Goal: Task Accomplishment & Management: Manage account settings

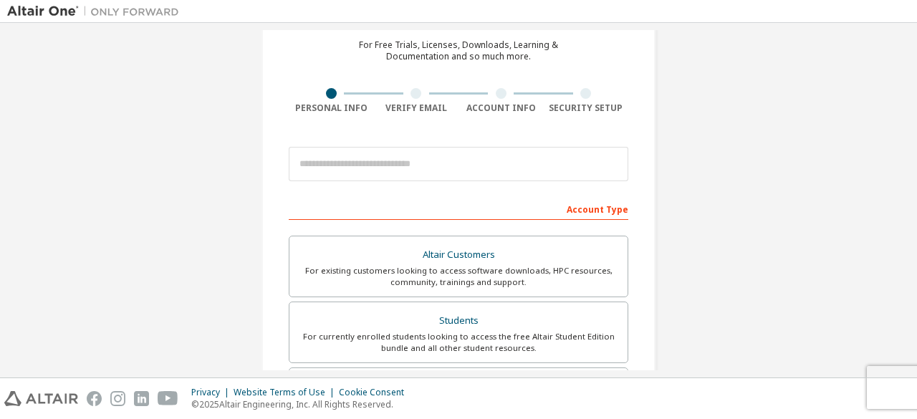
scroll to position [75, 0]
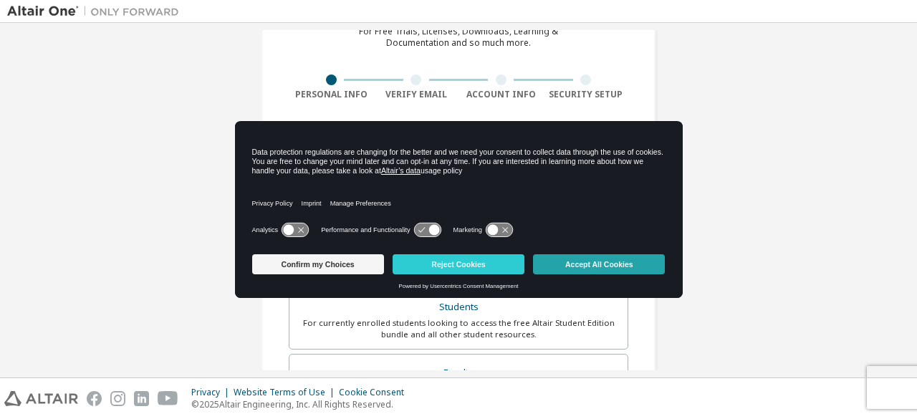
click at [573, 266] on button "Accept All Cookies" at bounding box center [599, 264] width 132 height 20
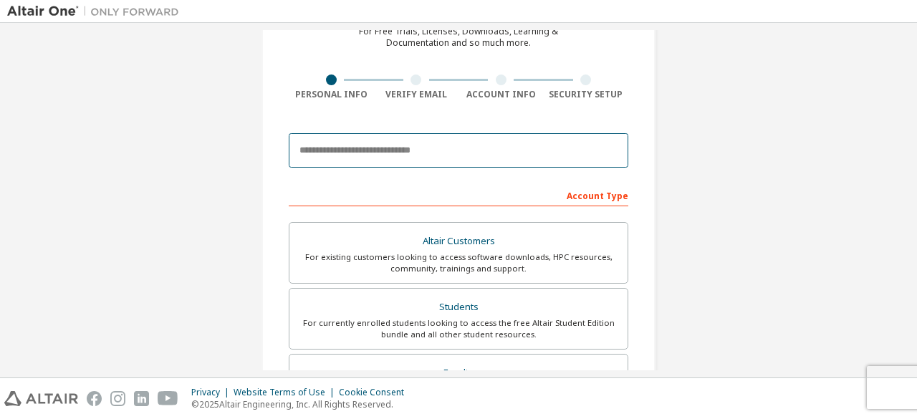
click at [391, 143] on input "email" at bounding box center [459, 150] width 340 height 34
type input "**********"
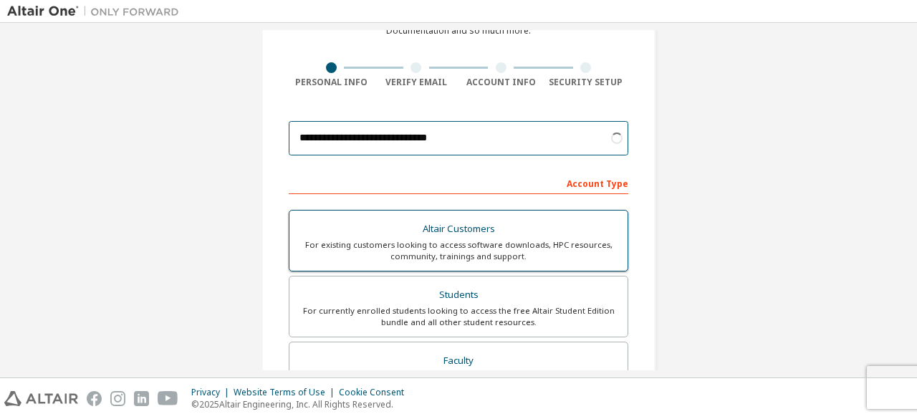
scroll to position [137, 0]
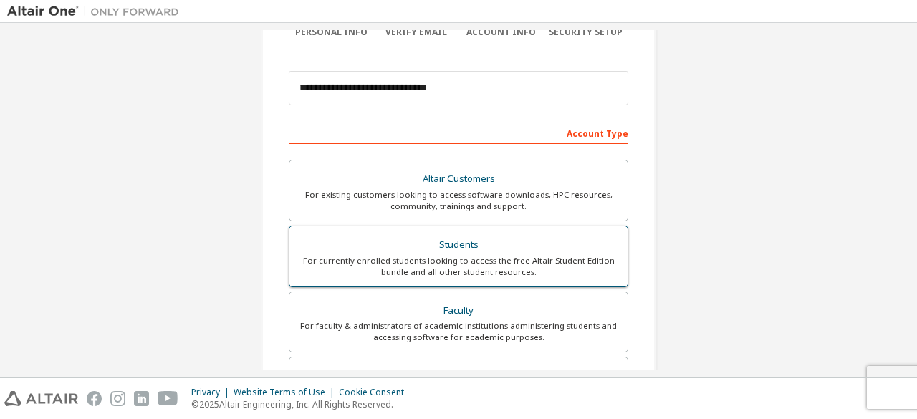
click at [519, 252] on div "Students" at bounding box center [458, 245] width 321 height 20
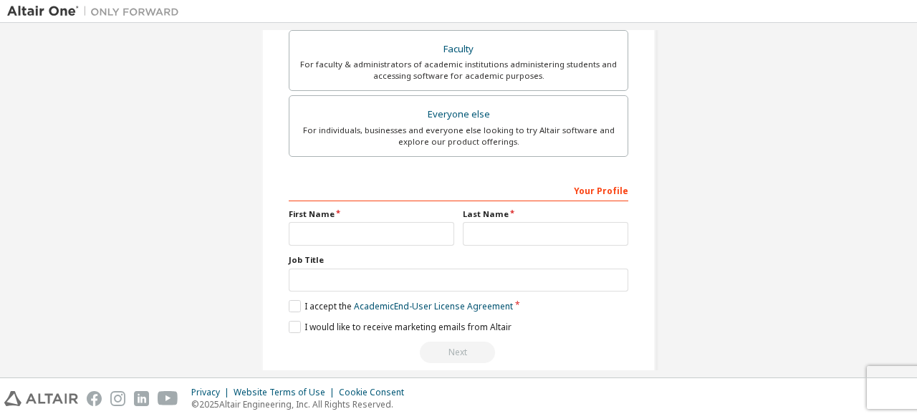
scroll to position [399, 0]
click at [375, 227] on input "text" at bounding box center [372, 233] width 166 height 24
type input "*****"
click at [484, 237] on input "text" at bounding box center [546, 233] width 166 height 24
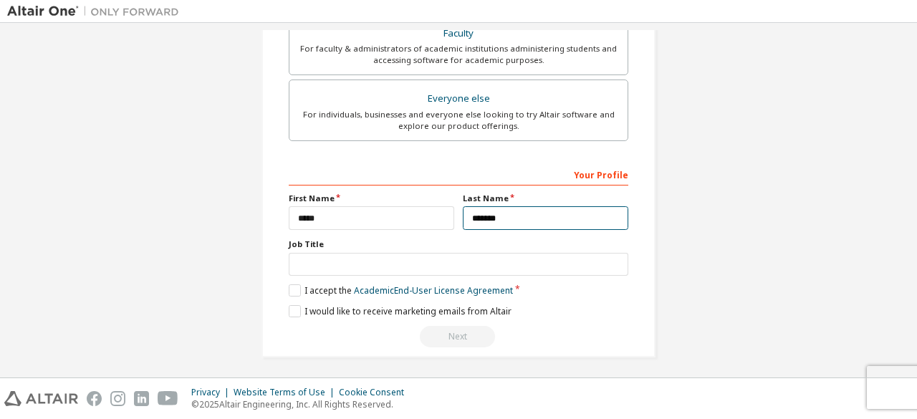
type input "*******"
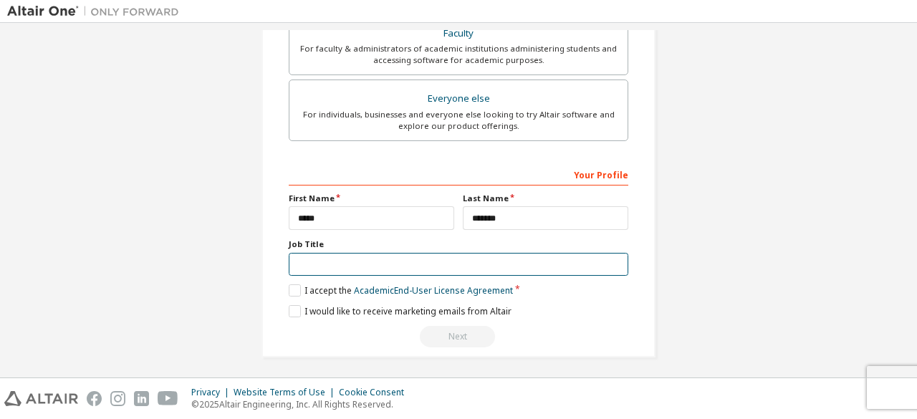
click at [369, 259] on input "text" at bounding box center [459, 265] width 340 height 24
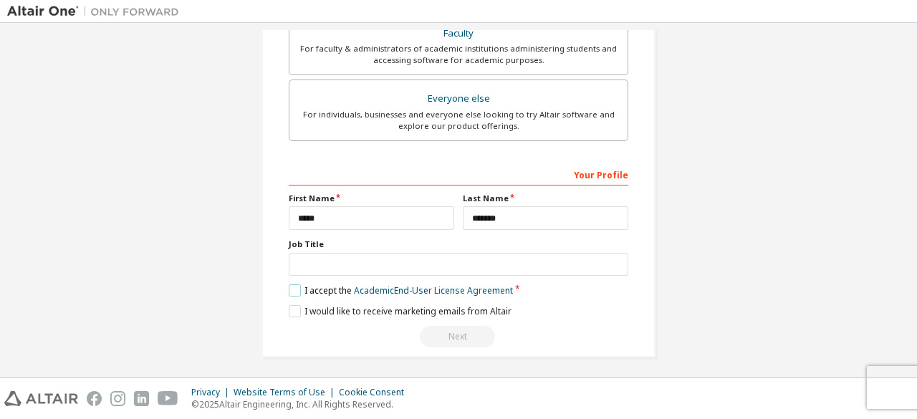
click at [291, 287] on label "I accept the Academic End-User License Agreement" at bounding box center [401, 290] width 224 height 12
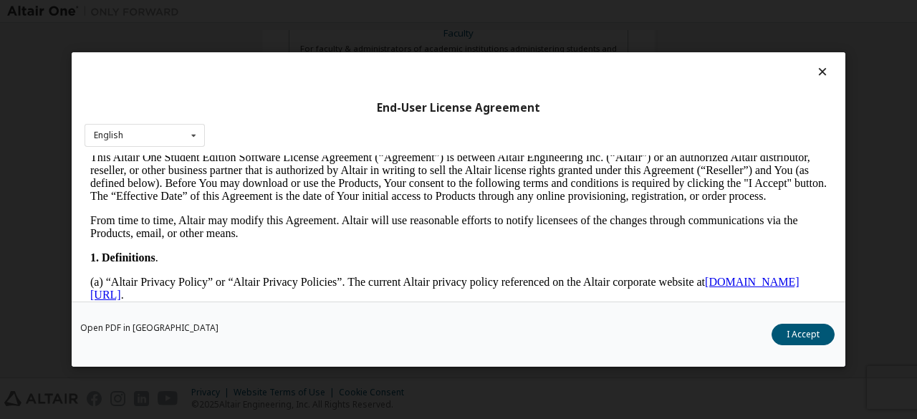
scroll to position [202, 0]
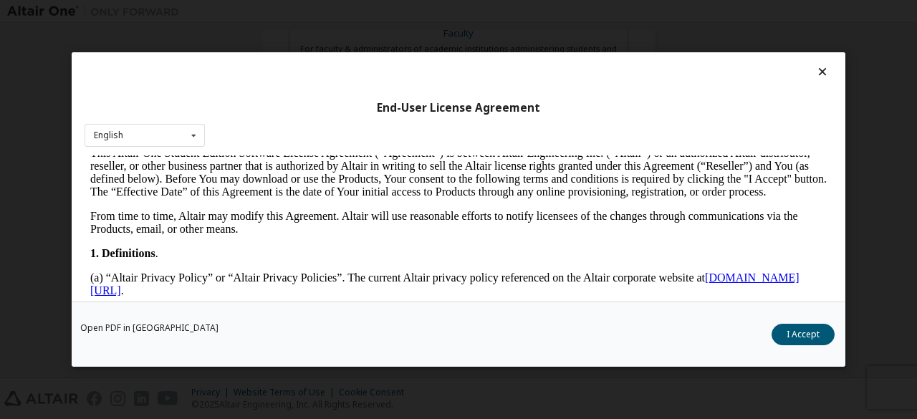
click at [816, 72] on icon at bounding box center [822, 71] width 15 height 13
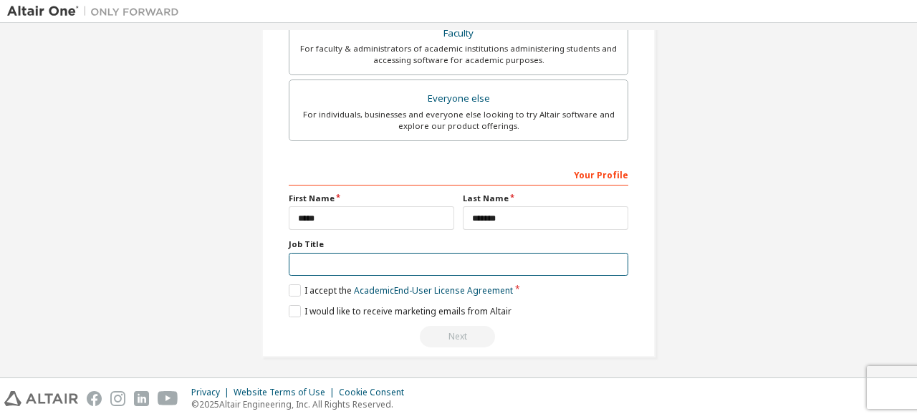
click at [358, 259] on input "text" at bounding box center [459, 265] width 340 height 24
type input "*******"
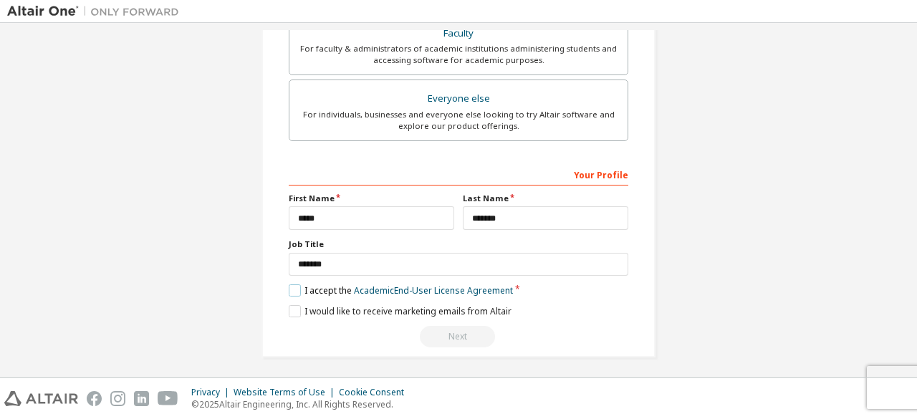
click at [290, 286] on label "I accept the Academic End-User License Agreement" at bounding box center [401, 290] width 224 height 12
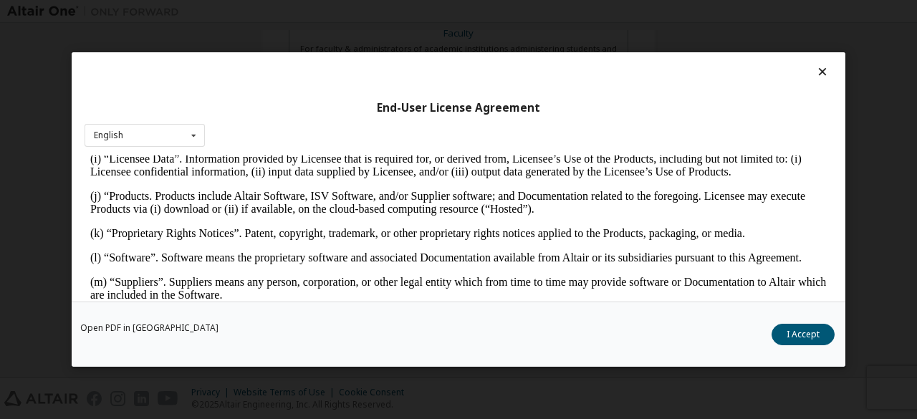
scroll to position [680, 0]
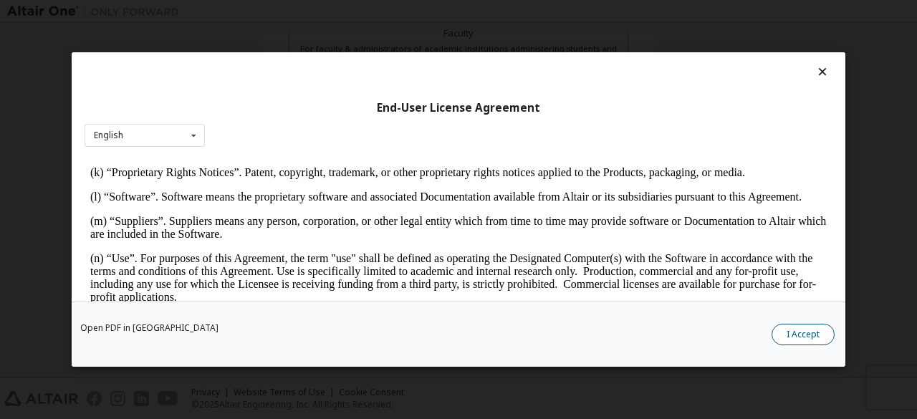
click at [811, 332] on button "I Accept" at bounding box center [803, 334] width 63 height 21
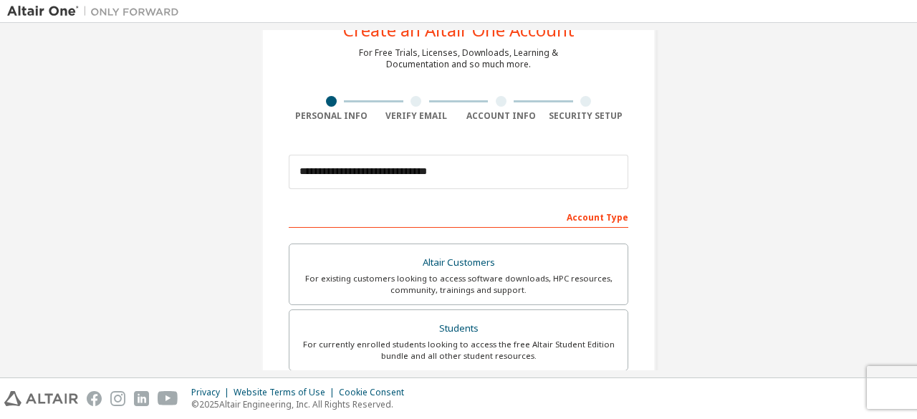
scroll to position [414, 0]
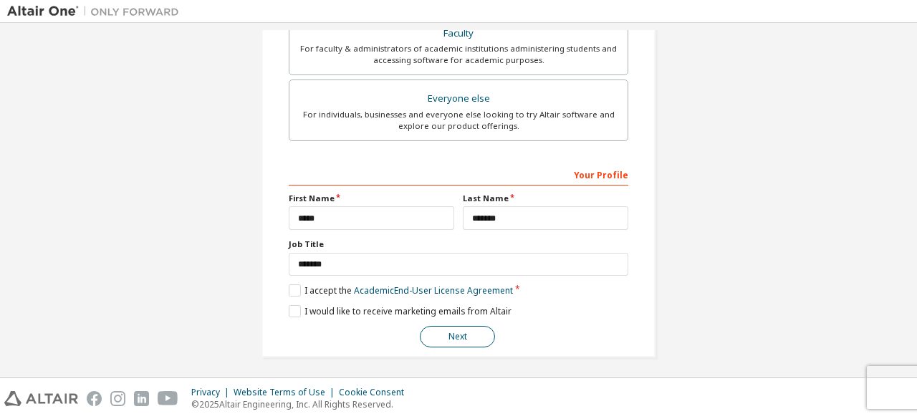
click at [459, 335] on button "Next" at bounding box center [457, 336] width 75 height 21
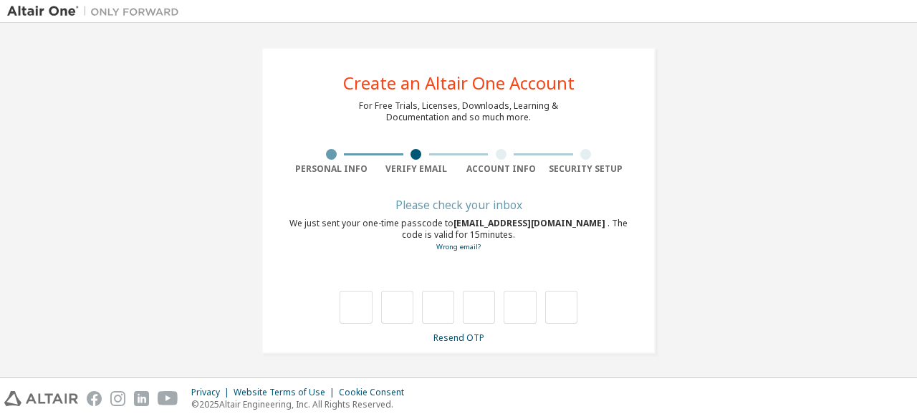
type input "*"
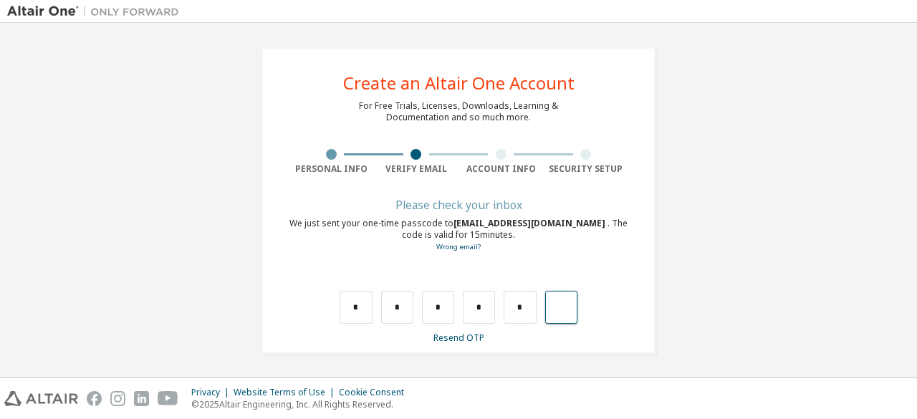
type input "*"
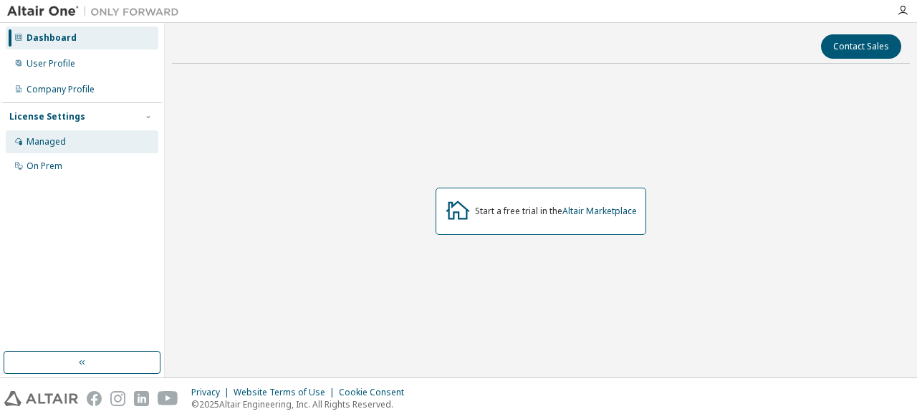
click at [75, 145] on div "Managed" at bounding box center [82, 141] width 153 height 23
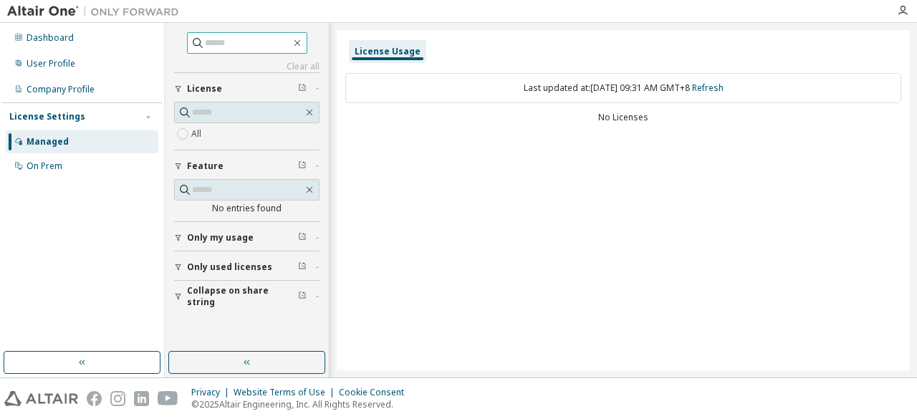
click at [237, 41] on input "text" at bounding box center [248, 43] width 86 height 14
type input "*******"
click at [303, 46] on icon "button" at bounding box center [297, 42] width 11 height 11
click at [62, 40] on div "Dashboard" at bounding box center [50, 37] width 47 height 11
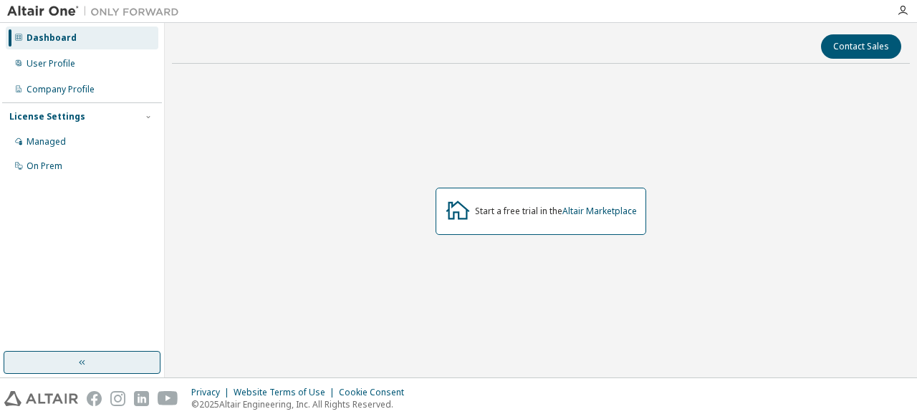
click at [91, 351] on button "button" at bounding box center [82, 362] width 157 height 23
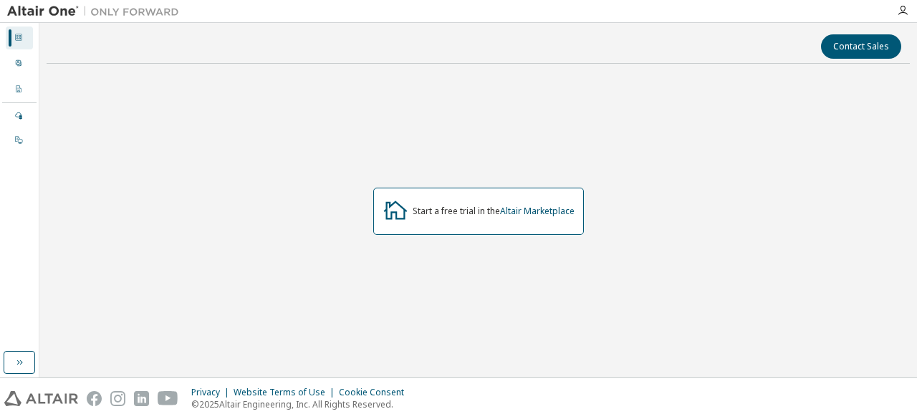
click at [19, 49] on div "Dashboard User Profile Company Profile License Settings Managed On Prem" at bounding box center [19, 89] width 34 height 128
click at [16, 41] on icon at bounding box center [18, 37] width 9 height 9
click at [23, 36] on div "Dashboard" at bounding box center [19, 38] width 27 height 23
click at [26, 365] on button "button" at bounding box center [20, 362] width 32 height 23
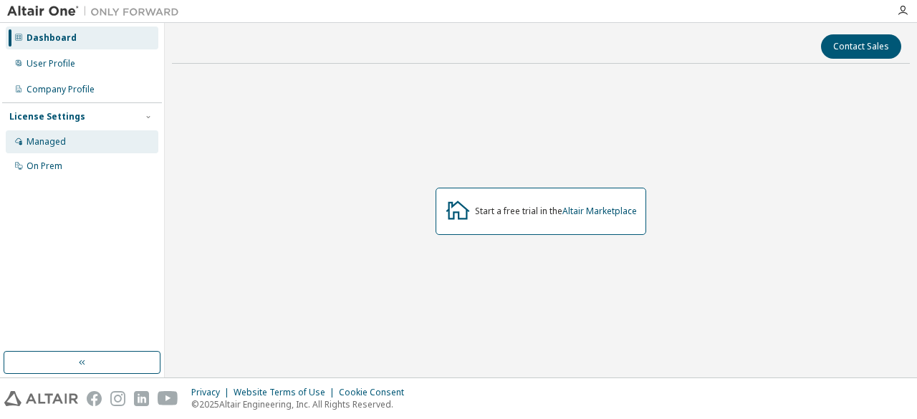
click at [81, 148] on div "Managed" at bounding box center [82, 141] width 153 height 23
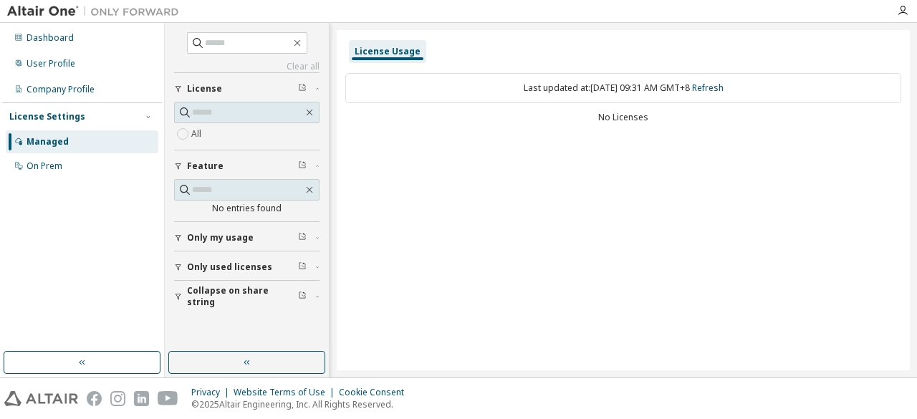
drag, startPoint x: 96, startPoint y: 360, endPoint x: 230, endPoint y: 343, distance: 135.0
click at [230, 343] on div "Dashboard User Profile Company Profile License Settings Managed On Prem Clear a…" at bounding box center [458, 200] width 917 height 355
click at [901, 13] on icon "button" at bounding box center [902, 10] width 11 height 11
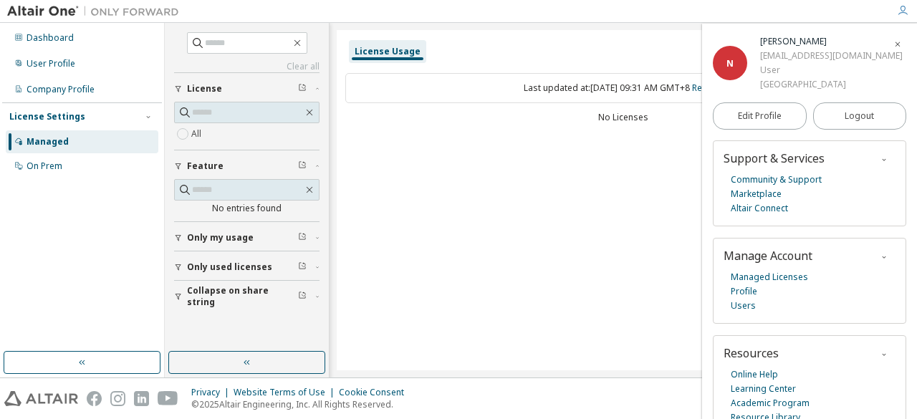
click at [732, 61] on div "N" at bounding box center [730, 63] width 34 height 34
click at [67, 41] on div "Dashboard" at bounding box center [50, 37] width 47 height 11
